Goal: Task Accomplishment & Management: Manage account settings

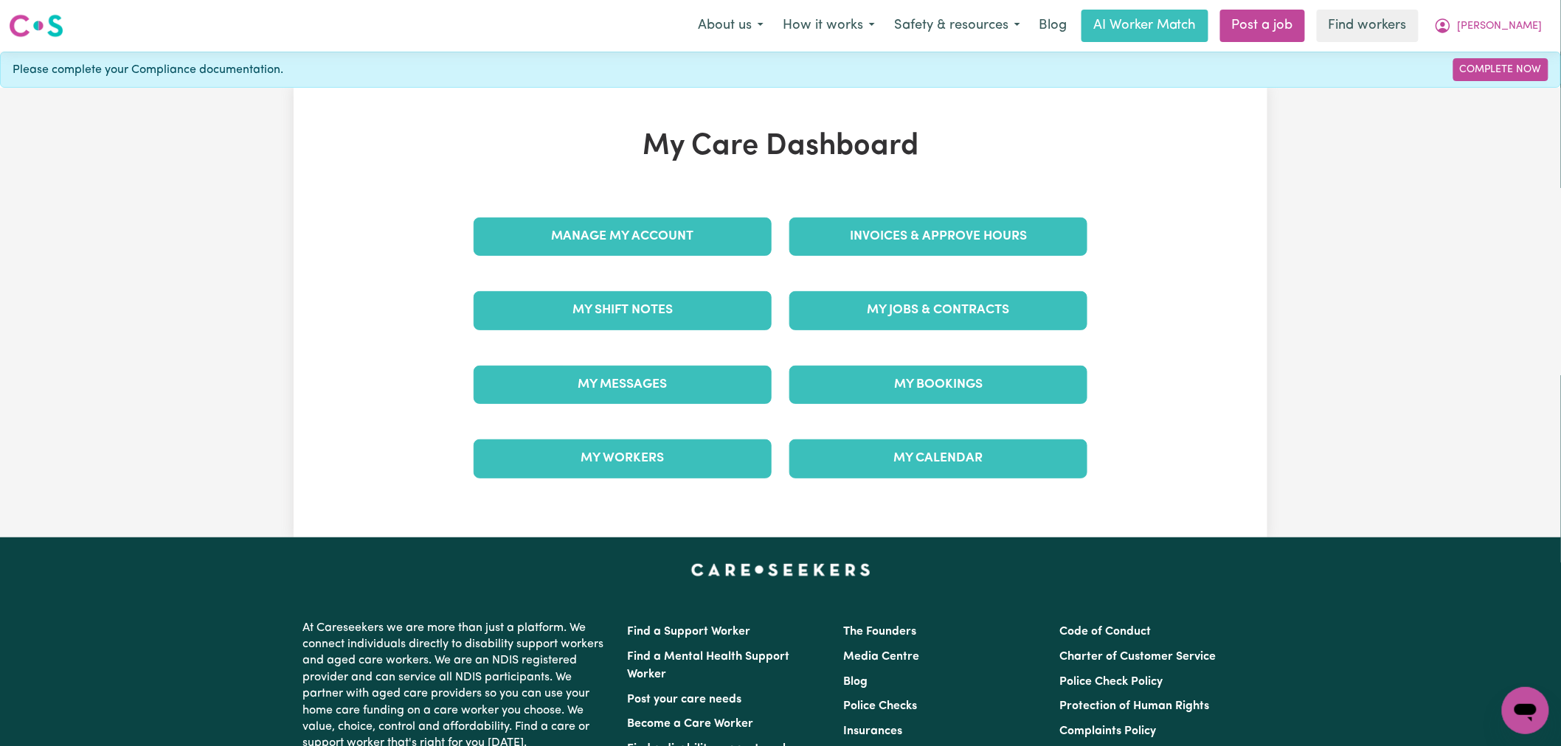
click at [941, 212] on div "Invoices & Approve Hours" at bounding box center [938, 237] width 316 height 74
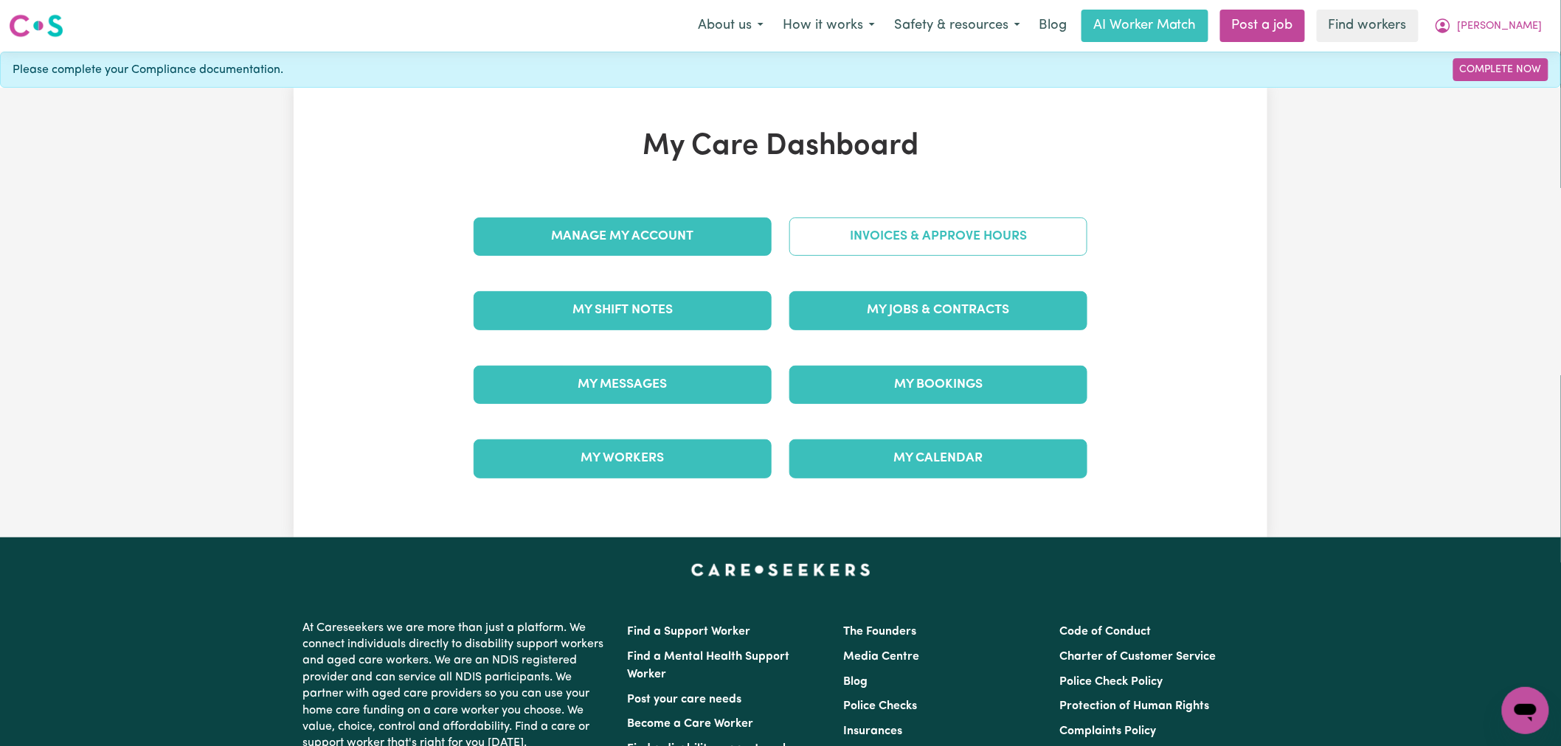
click at [906, 222] on link "Invoices & Approve Hours" at bounding box center [938, 237] width 298 height 38
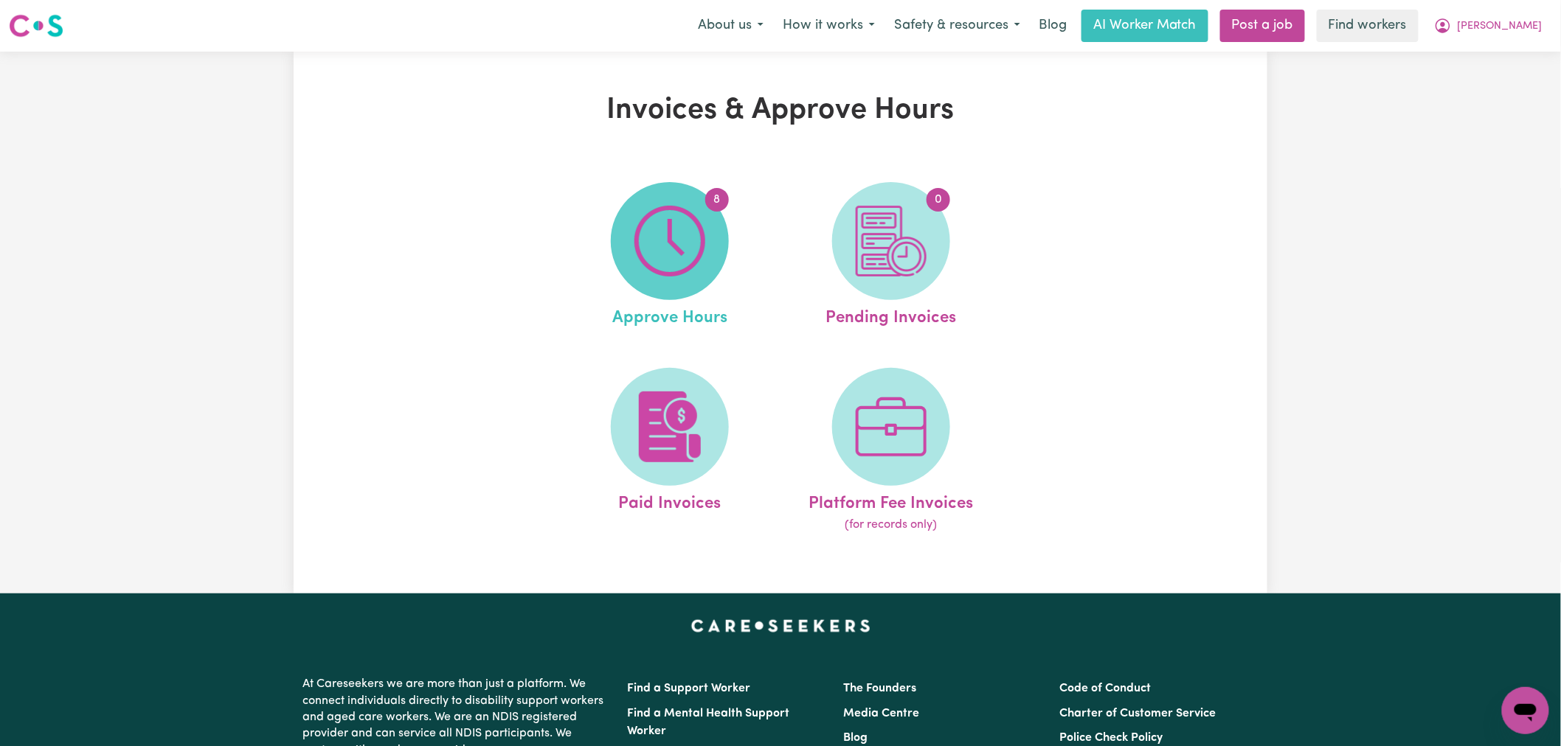
click at [702, 248] on img at bounding box center [669, 241] width 71 height 71
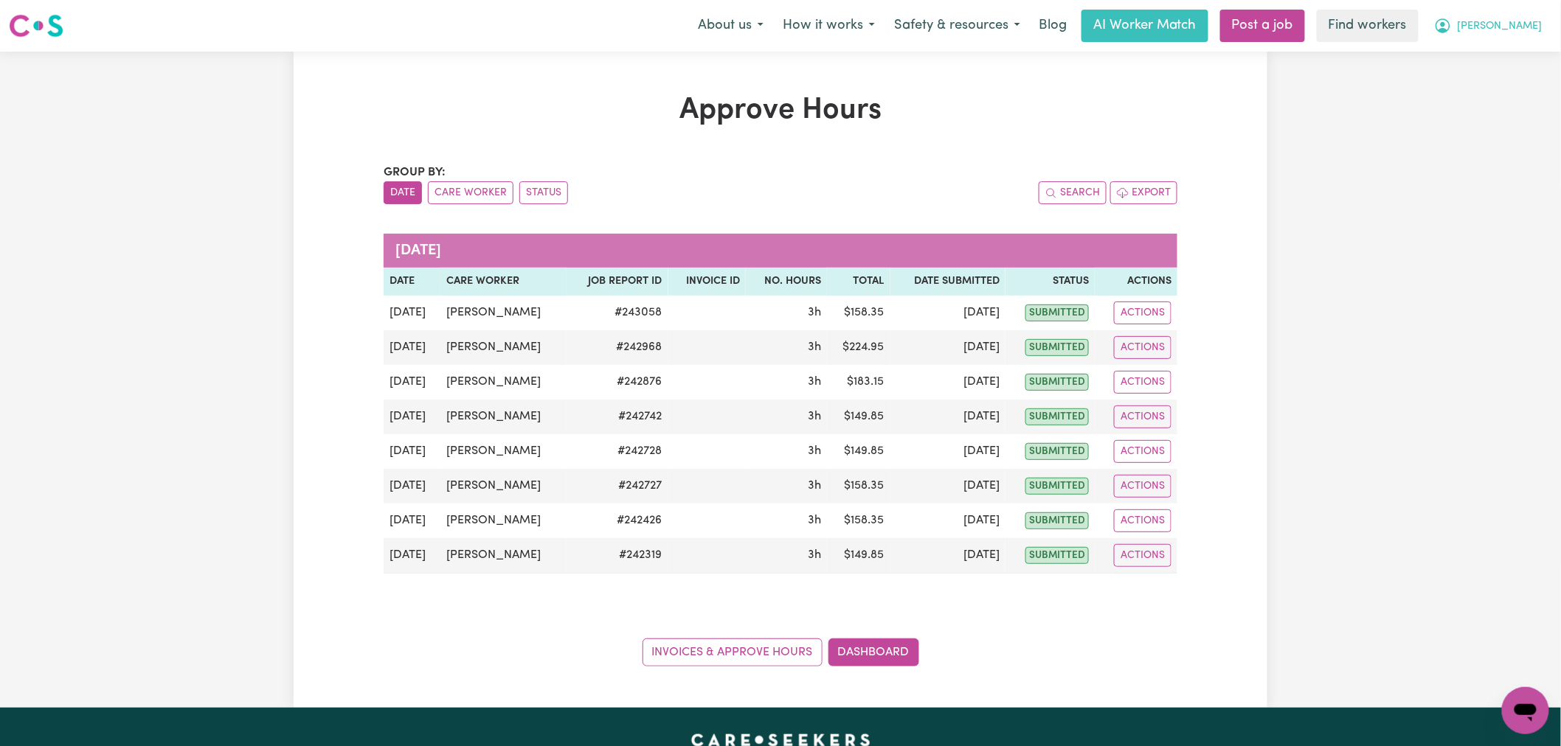
click at [1546, 20] on button "[PERSON_NAME]" at bounding box center [1488, 25] width 128 height 31
click at [1534, 55] on link "My Dashboard" at bounding box center [1493, 58] width 117 height 28
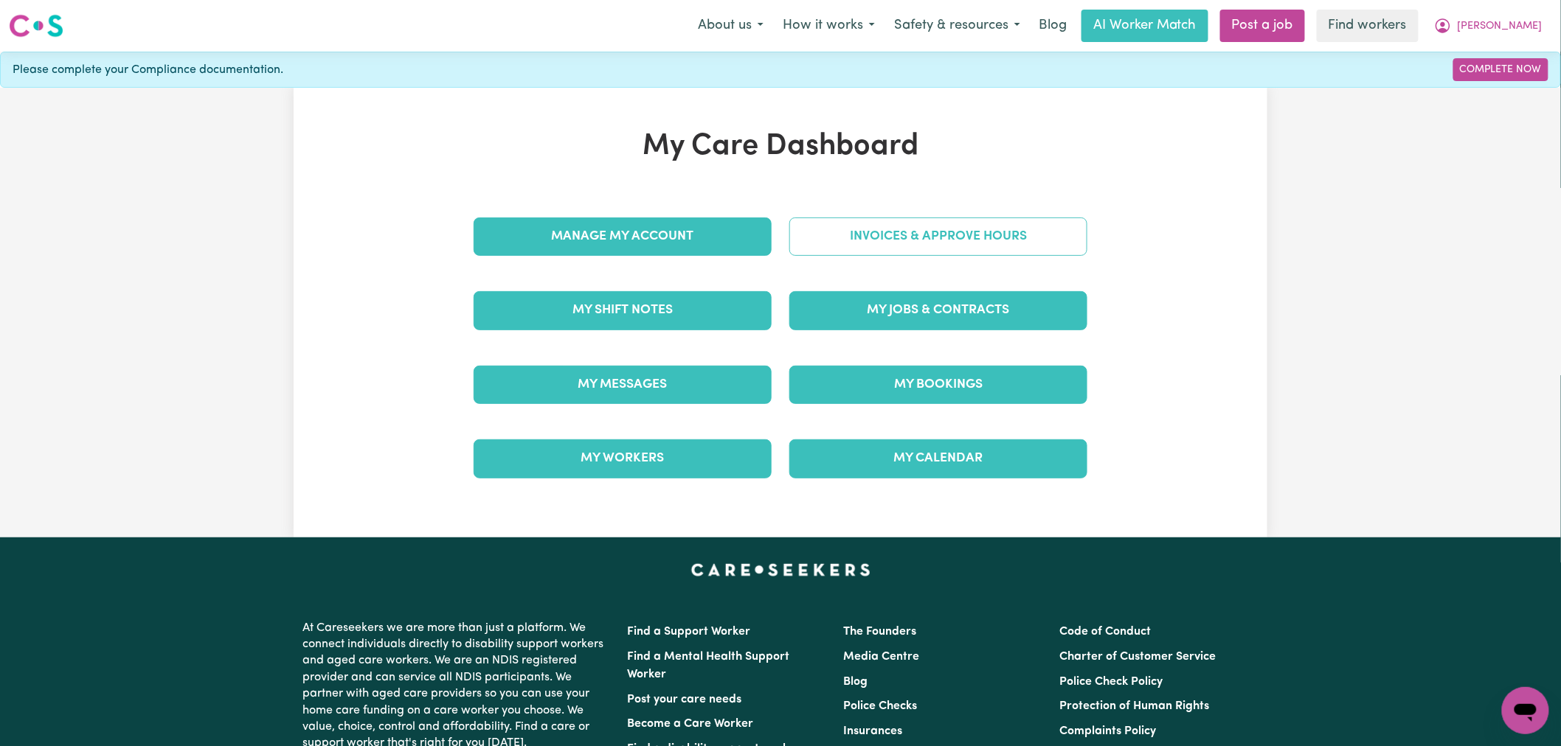
click at [981, 235] on link "Invoices & Approve Hours" at bounding box center [938, 237] width 298 height 38
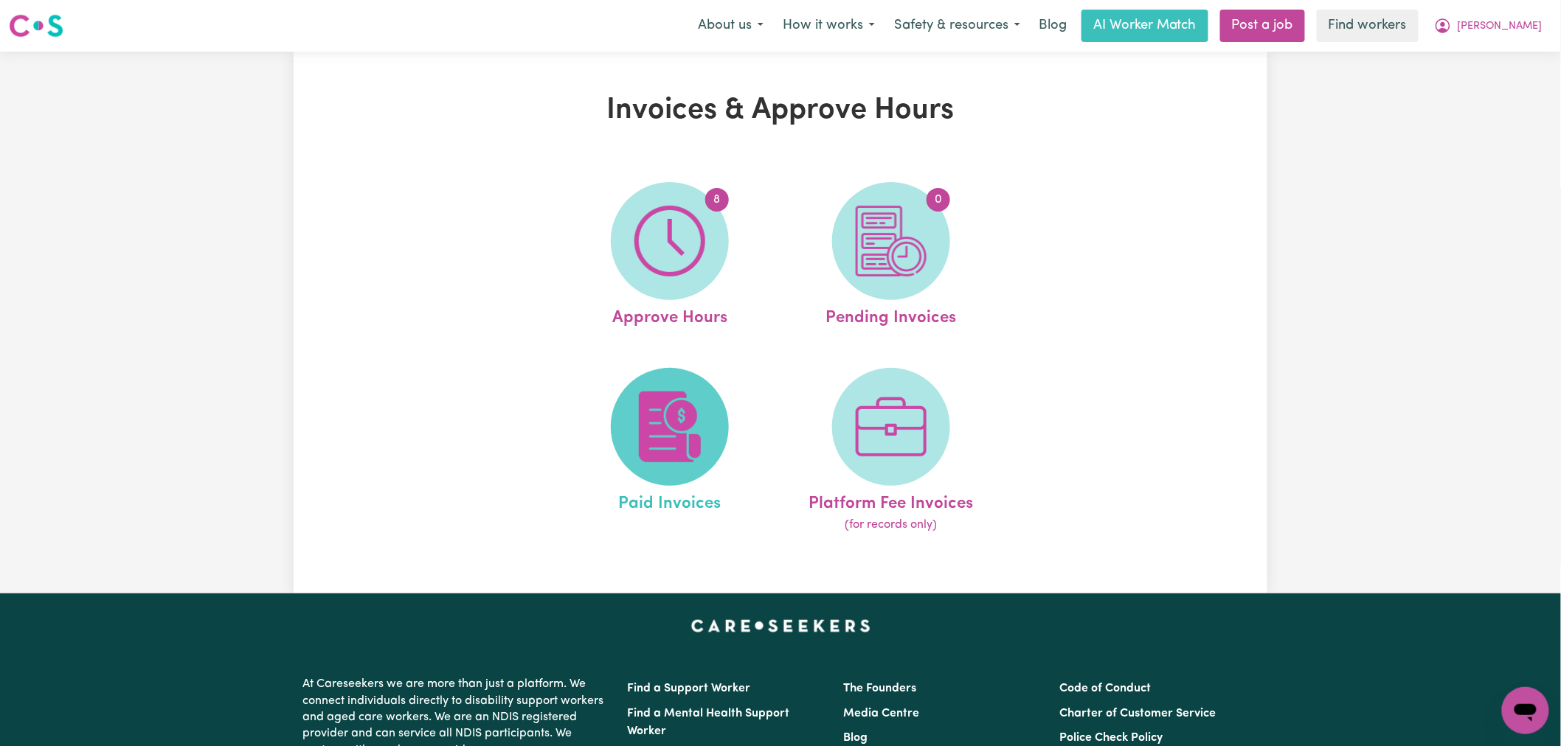
click at [652, 401] on img at bounding box center [669, 427] width 71 height 71
